Goal: Check status: Check status

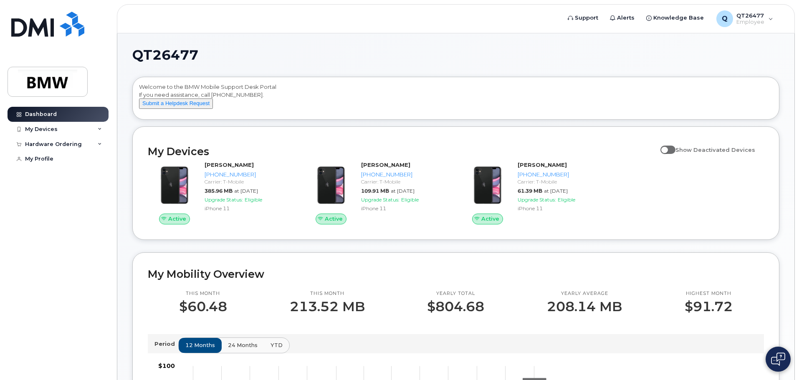
click at [676, 154] on span at bounding box center [668, 150] width 15 height 8
click at [667, 149] on input "Show Deactivated Devices" at bounding box center [664, 145] width 7 height 7
click at [676, 154] on span at bounding box center [668, 150] width 15 height 8
click at [667, 149] on input "Show Deactivated Devices" at bounding box center [664, 145] width 7 height 7
checkbox input "false"
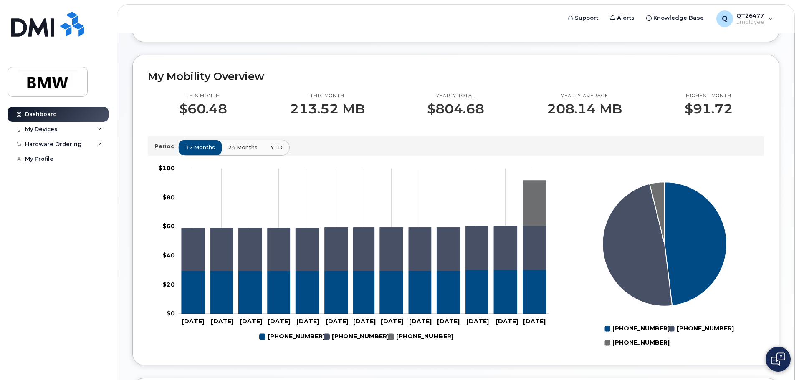
scroll to position [209, 0]
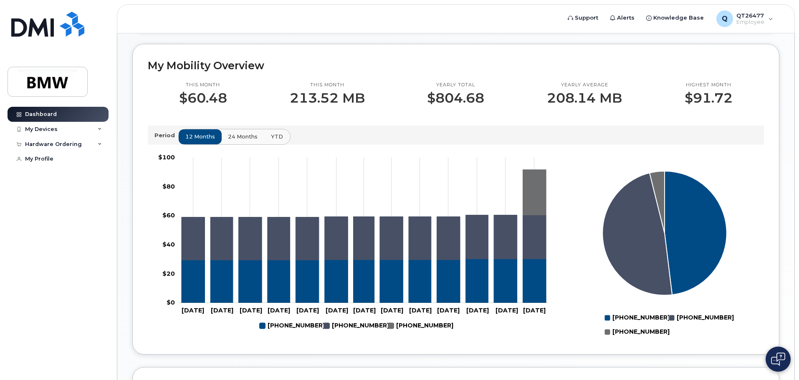
click at [274, 141] on span "YTD" at bounding box center [277, 137] width 12 height 8
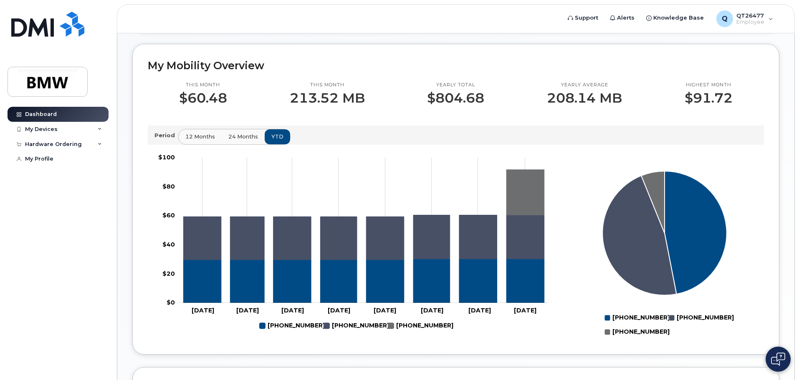
click at [241, 141] on span "24 months" at bounding box center [243, 137] width 30 height 8
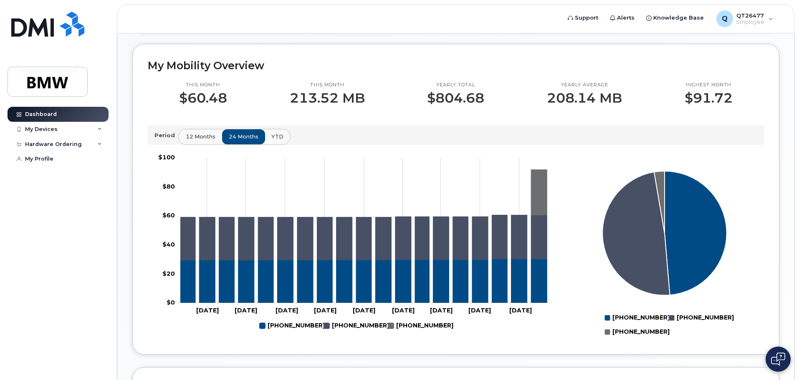
click at [211, 141] on span "12 months" at bounding box center [201, 137] width 30 height 8
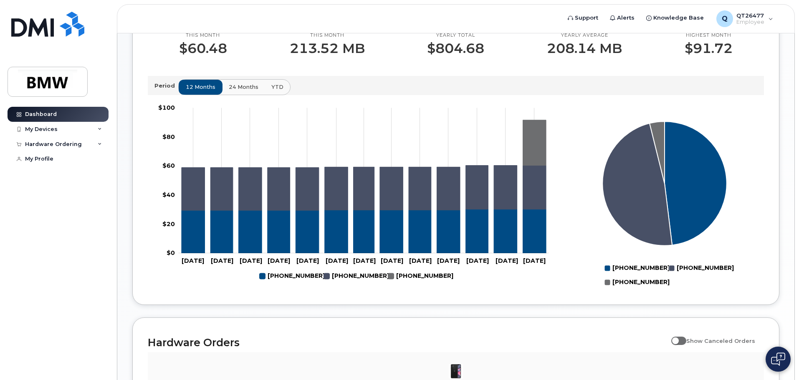
scroll to position [255, 0]
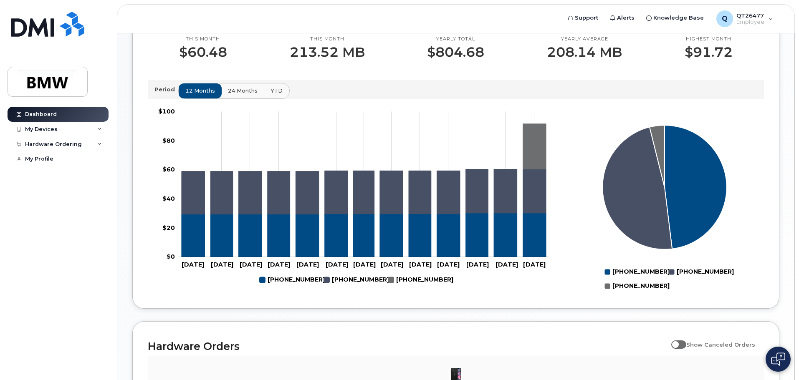
click at [419, 286] on rect "Legend" at bounding box center [416, 280] width 56 height 14
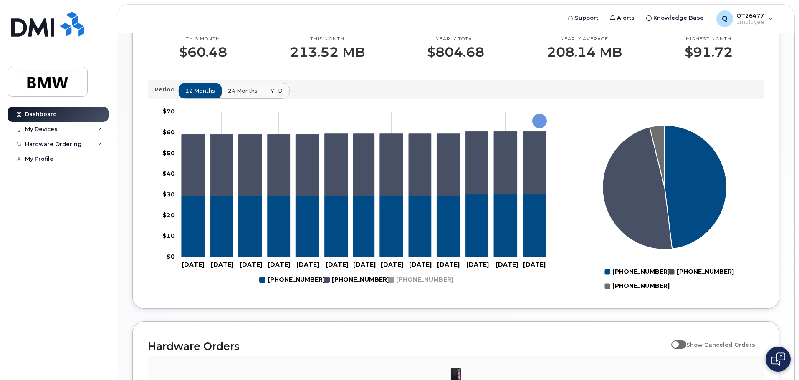
click at [360, 287] on rect "Legend" at bounding box center [352, 280] width 56 height 14
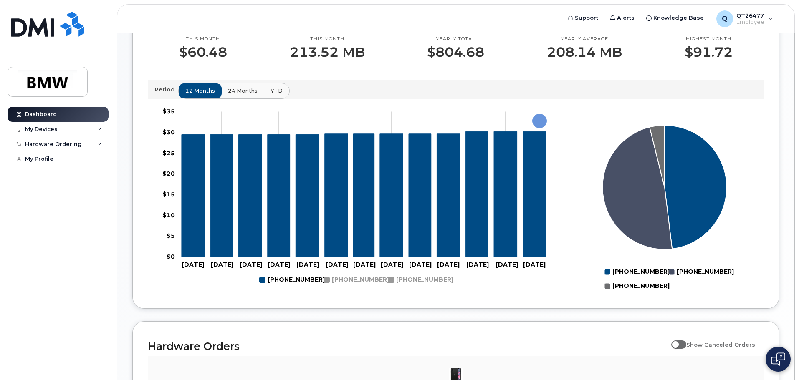
click at [298, 287] on rect "Legend" at bounding box center [288, 280] width 56 height 14
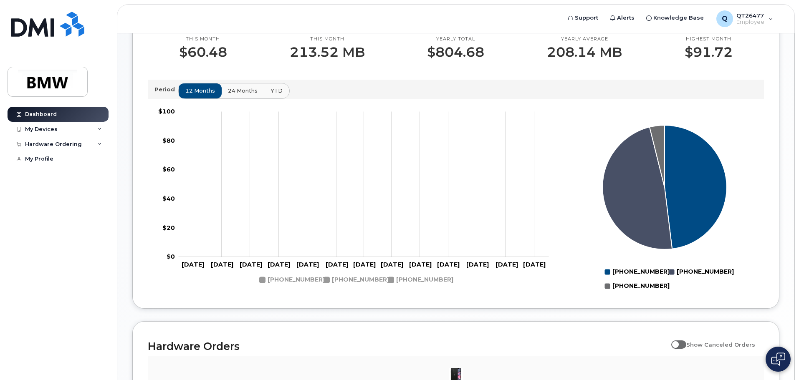
click at [298, 287] on rect "Legend" at bounding box center [288, 280] width 56 height 14
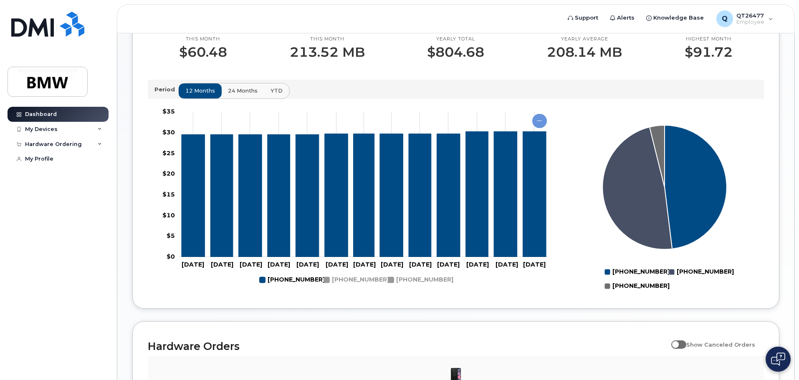
click at [347, 287] on rect "Legend" at bounding box center [352, 280] width 56 height 14
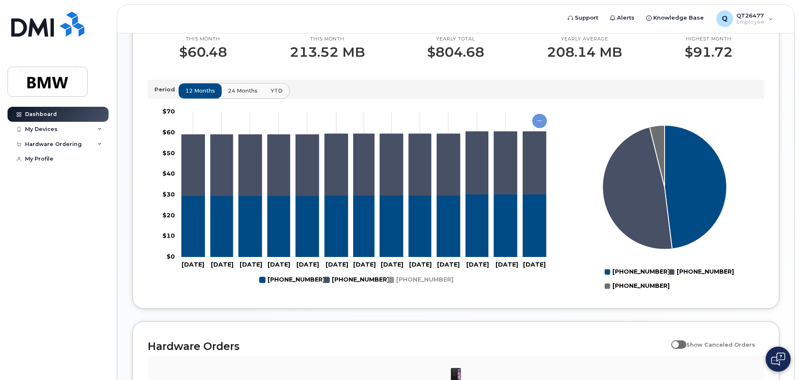
click at [405, 287] on rect "Legend" at bounding box center [416, 280] width 56 height 14
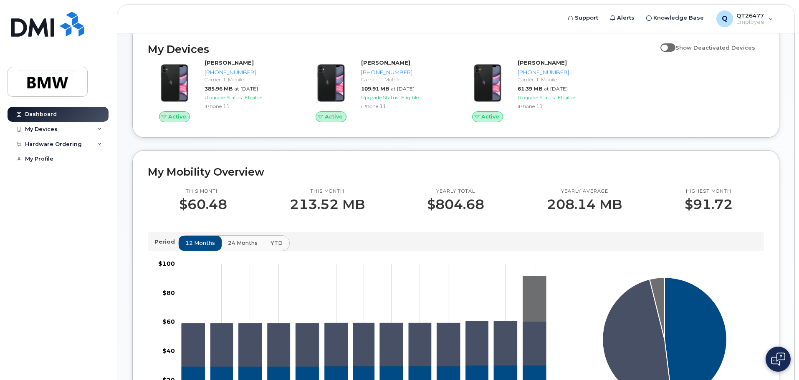
scroll to position [88, 0]
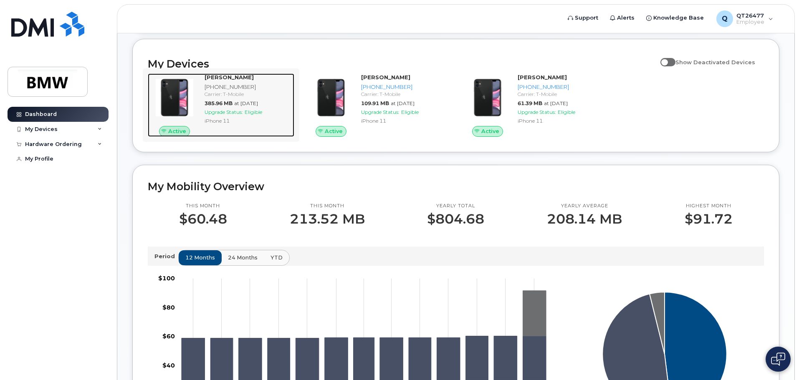
click at [220, 91] on div "[PHONE_NUMBER]" at bounding box center [248, 87] width 86 height 8
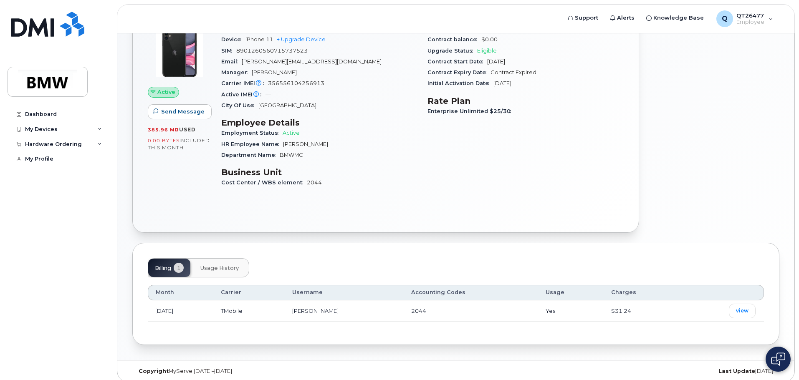
scroll to position [85, 0]
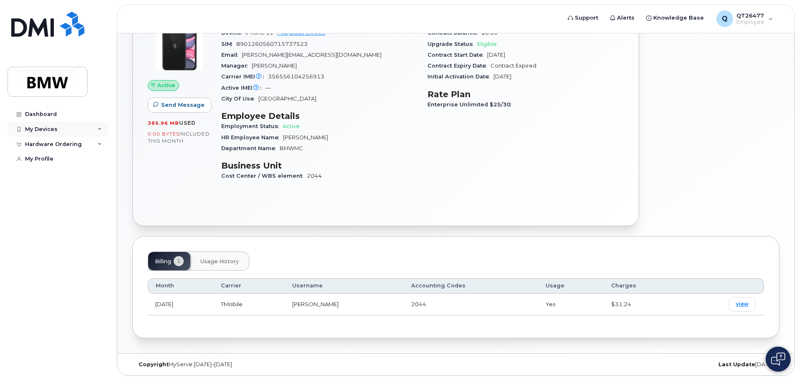
click at [43, 129] on div "My Devices" at bounding box center [41, 129] width 33 height 7
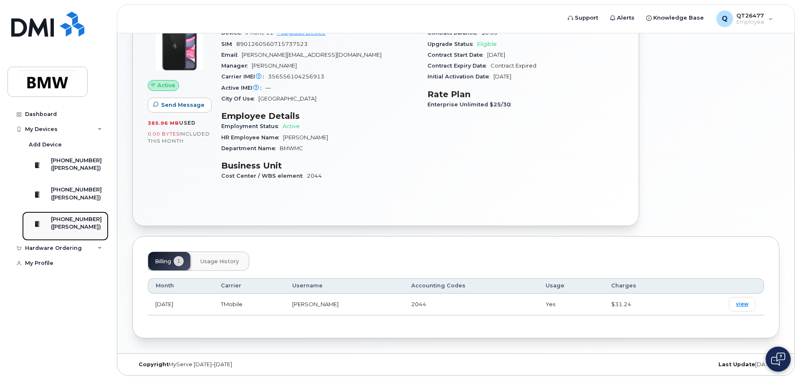
click at [69, 231] on div "([PERSON_NAME])" at bounding box center [76, 227] width 51 height 8
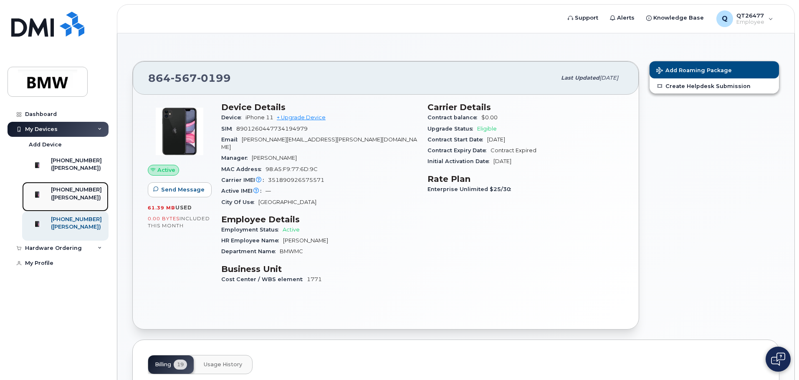
click at [78, 202] on div "([PERSON_NAME])" at bounding box center [76, 198] width 51 height 8
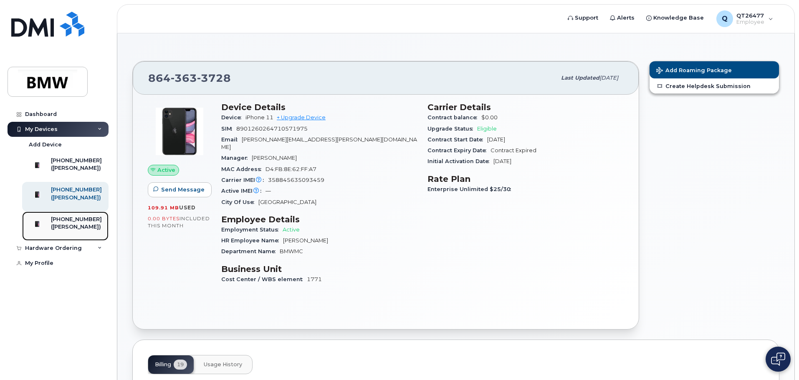
click at [77, 231] on div "([PERSON_NAME])" at bounding box center [76, 227] width 51 height 8
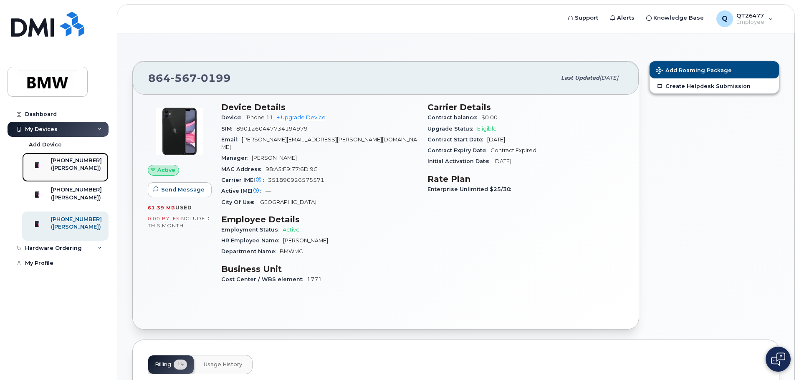
click at [72, 165] on div "([PERSON_NAME])" at bounding box center [76, 169] width 51 height 8
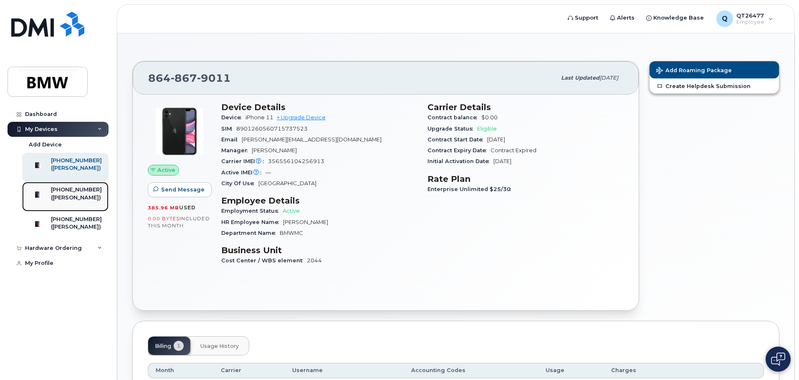
click at [76, 202] on div "([PERSON_NAME])" at bounding box center [76, 198] width 51 height 8
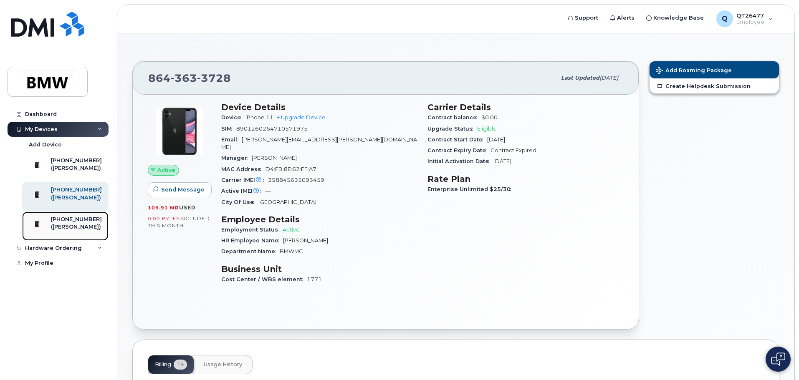
click at [71, 231] on div "([PERSON_NAME])" at bounding box center [76, 227] width 51 height 8
